Goal: Information Seeking & Learning: Learn about a topic

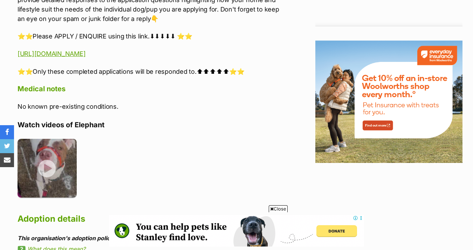
scroll to position [821, 0]
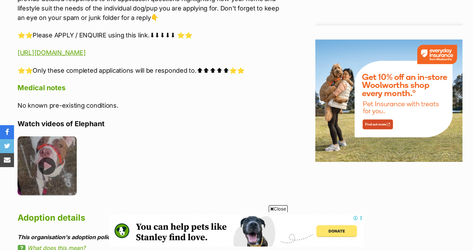
click at [50, 164] on img at bounding box center [47, 166] width 59 height 59
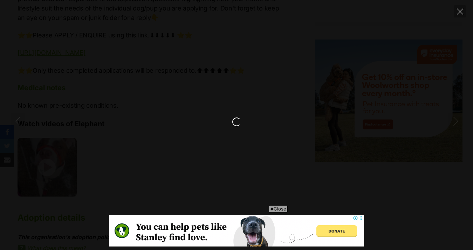
scroll to position [0, 0]
click at [271, 210] on icon at bounding box center [272, 209] width 4 height 5
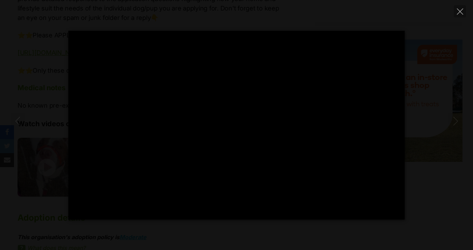
type input "100"
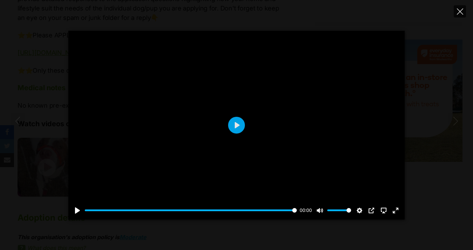
click at [458, 12] on icon "Close" at bounding box center [460, 11] width 6 height 6
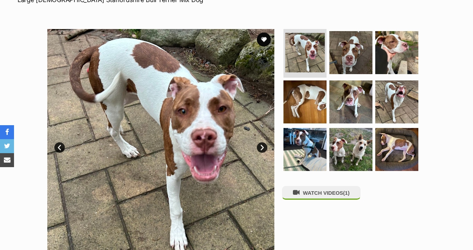
scroll to position [114, 0]
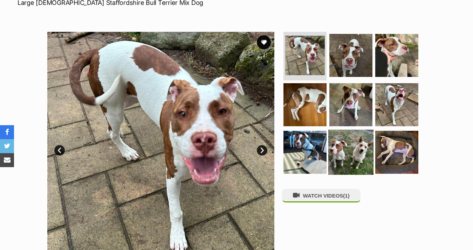
click at [350, 155] on img at bounding box center [350, 152] width 45 height 45
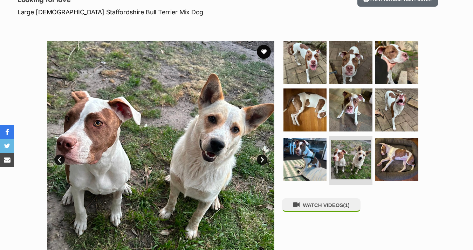
scroll to position [105, 0]
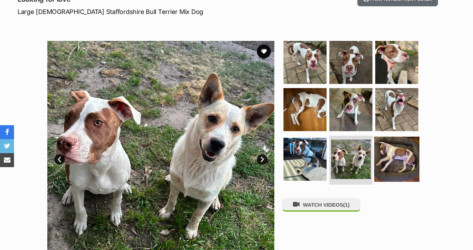
click at [382, 151] on img at bounding box center [396, 159] width 45 height 45
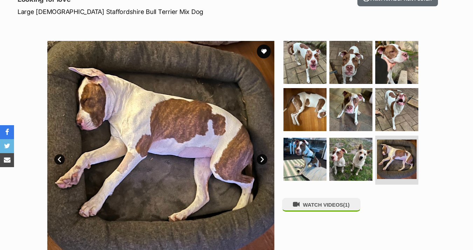
click at [260, 160] on link "Next" at bounding box center [262, 159] width 11 height 11
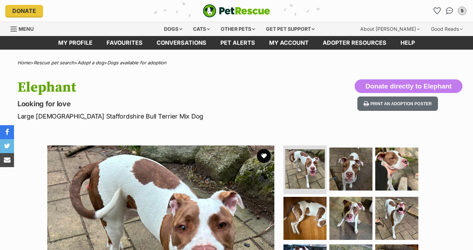
scroll to position [0, 0]
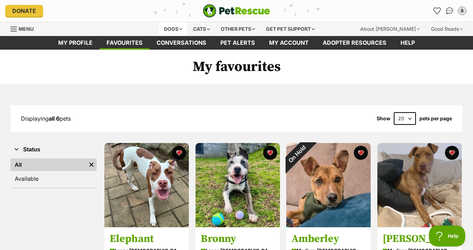
click at [163, 27] on div "Dogs" at bounding box center [173, 29] width 28 height 14
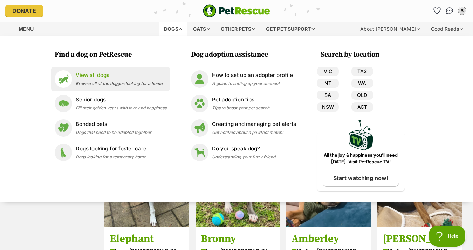
click at [100, 78] on p "View all dogs" at bounding box center [119, 75] width 87 height 8
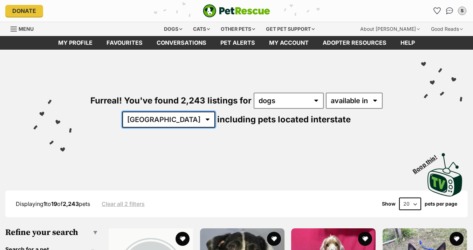
click at [178, 119] on select "[GEOGRAPHIC_DATA] [GEOGRAPHIC_DATA] [GEOGRAPHIC_DATA] [GEOGRAPHIC_DATA] [GEOGRA…" at bounding box center [168, 120] width 93 height 16
select select "VIC"
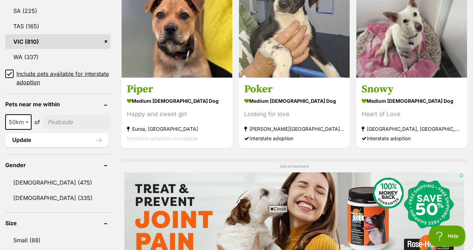
click at [29, 121] on span at bounding box center [27, 122] width 7 height 15
select select "10"
click at [50, 124] on input"] "postcode" at bounding box center [76, 122] width 69 height 13
type input"] "3977"
click at [63, 141] on button "Update" at bounding box center [56, 140] width 103 height 14
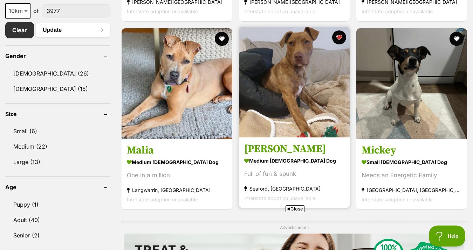
scroll to position [381, 0]
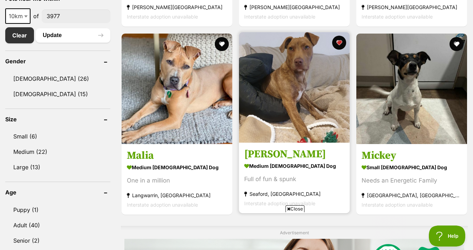
click at [263, 155] on h3 "[PERSON_NAME]" at bounding box center [294, 154] width 100 height 13
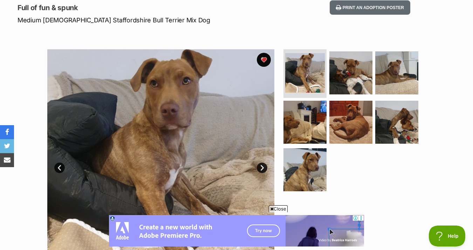
scroll to position [95, 0]
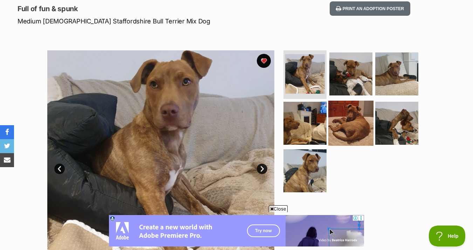
click at [352, 134] on img at bounding box center [350, 123] width 45 height 45
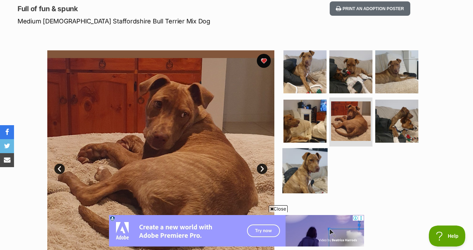
click at [304, 167] on img at bounding box center [304, 171] width 45 height 45
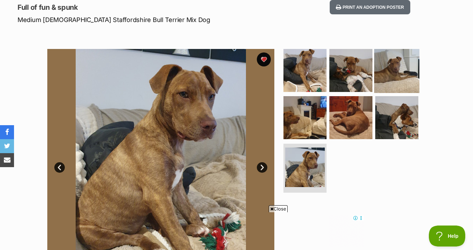
scroll to position [89, 0]
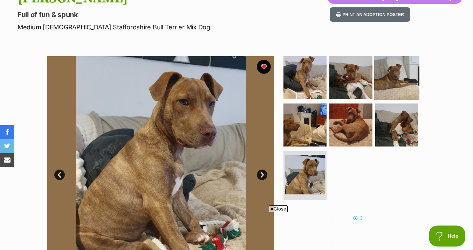
click at [401, 81] on img at bounding box center [396, 77] width 45 height 45
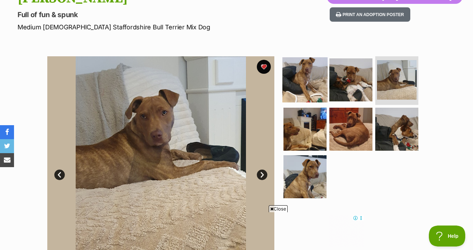
click at [303, 87] on img at bounding box center [304, 79] width 45 height 45
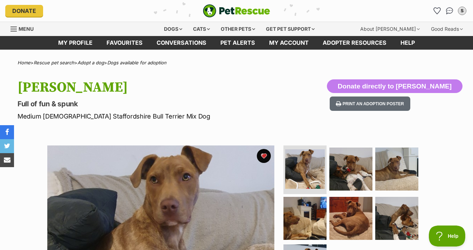
scroll to position [0, 0]
click at [206, 0] on div "Donate PetRescue home S My account S Stacey Edit profile Log out Pet alerts Pet…" at bounding box center [236, 11] width 462 height 22
